Goal: Task Accomplishment & Management: Manage account settings

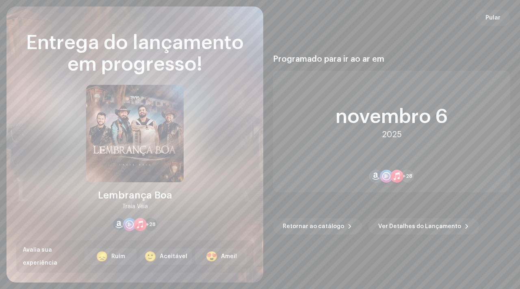
scroll to position [1562, 0]
click at [501, 21] on button "Pular" at bounding box center [492, 18] width 35 height 16
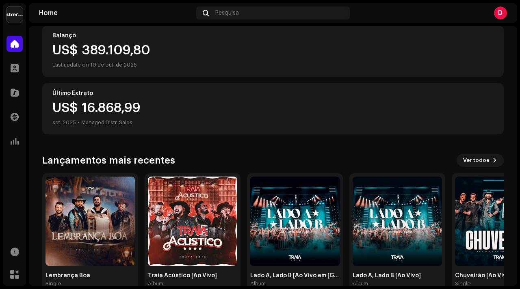
scroll to position [112, 0]
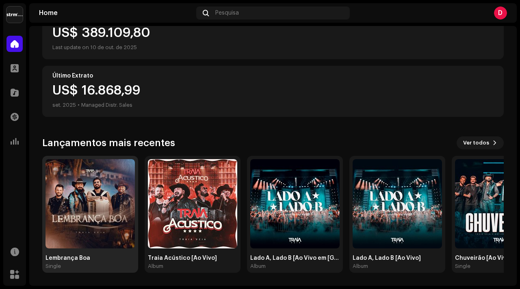
click at [89, 174] on img at bounding box center [89, 203] width 89 height 89
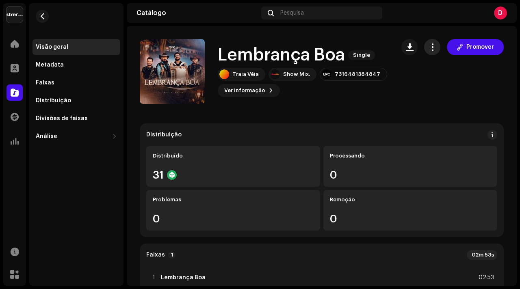
click at [424, 51] on button "button" at bounding box center [432, 47] width 16 height 16
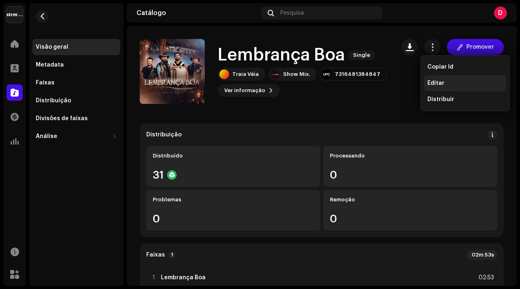
click at [431, 88] on div "Editar" at bounding box center [465, 83] width 82 height 16
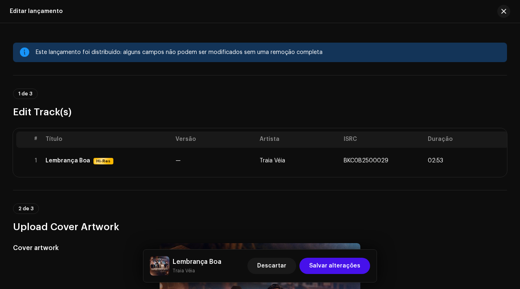
scroll to position [7, 0]
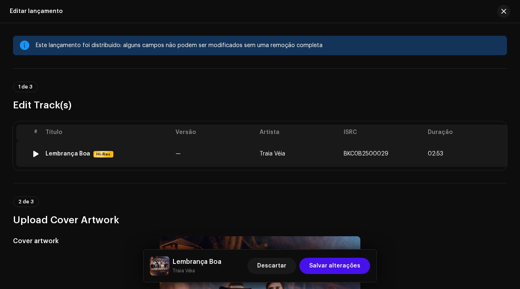
click at [395, 146] on td "BKC0B2500029" at bounding box center [382, 154] width 84 height 26
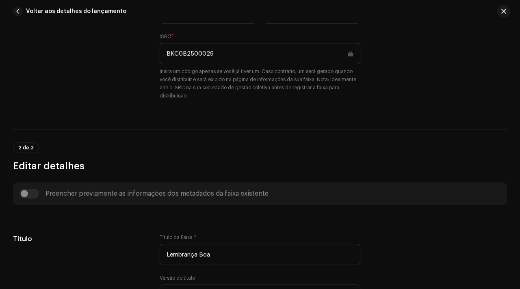
scroll to position [222, 0]
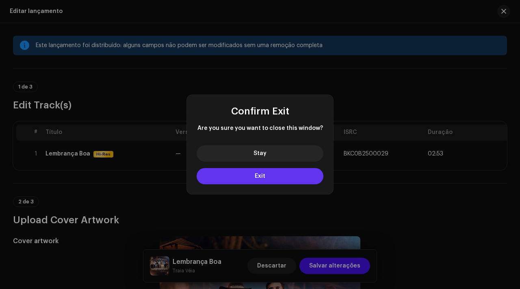
click at [298, 178] on button "Exit" at bounding box center [260, 176] width 127 height 16
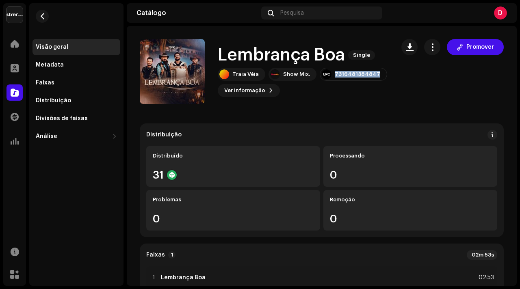
drag, startPoint x: 330, startPoint y: 76, endPoint x: 382, endPoint y: 76, distance: 52.0
click at [382, 76] on div "Traia Véia Show Mix. 7316481384847 Ver informação Promover" at bounding box center [303, 82] width 171 height 29
copy div "7316481384847"
